Goal: Task Accomplishment & Management: Use online tool/utility

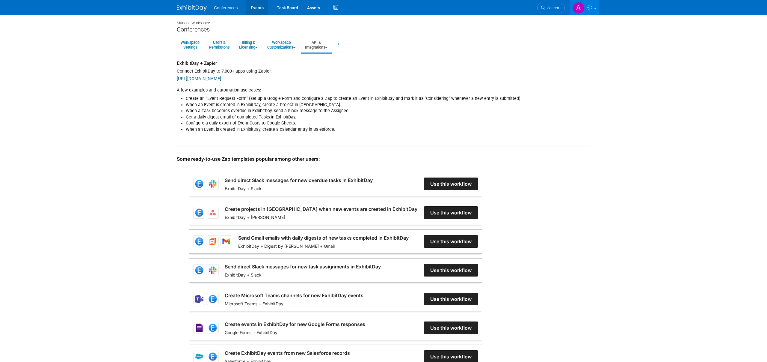
click at [259, 10] on link "Events" at bounding box center [257, 7] width 22 height 15
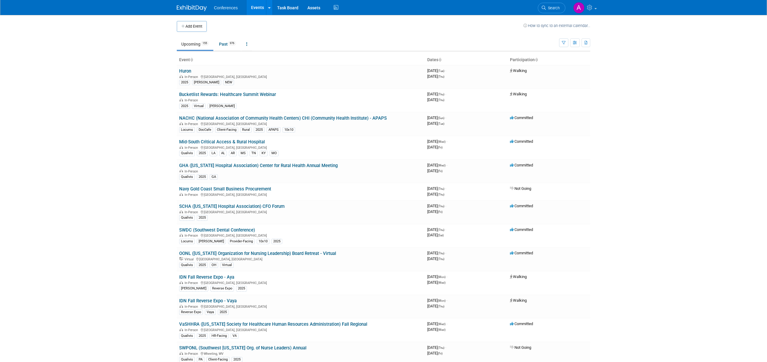
click at [246, 118] on link "NACHC (National Association of Community Health Centers) CHI (Community Health …" at bounding box center [283, 117] width 208 height 5
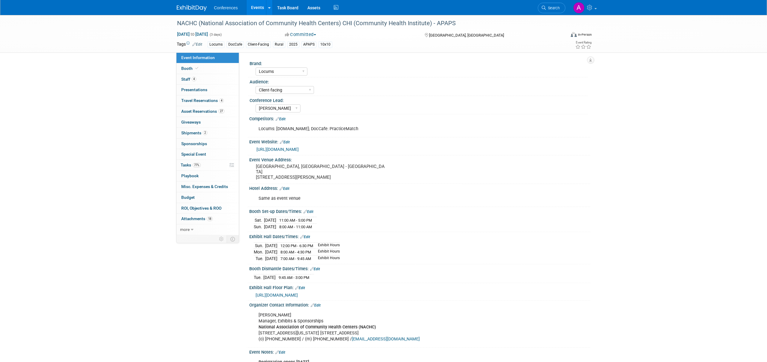
select select "Locums"
select select "Client-facing"
select select "Mel"
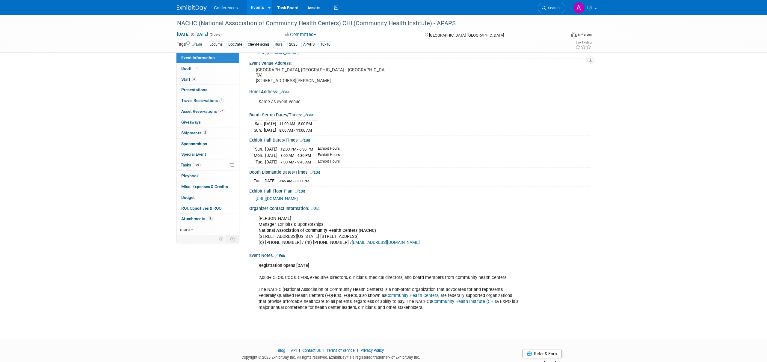
scroll to position [110, 0]
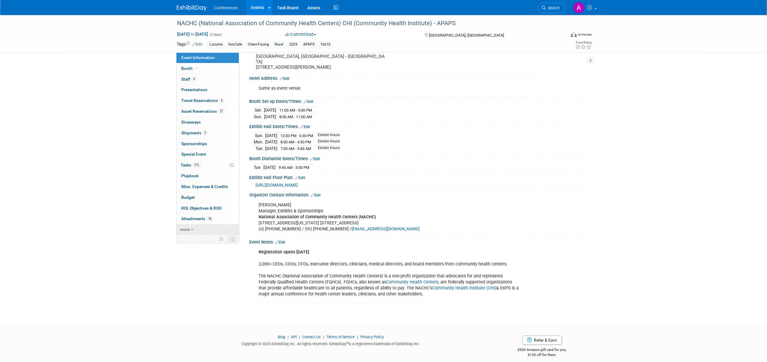
click at [187, 229] on span "more" at bounding box center [185, 229] width 10 height 5
click at [224, 291] on td at bounding box center [221, 293] width 10 height 8
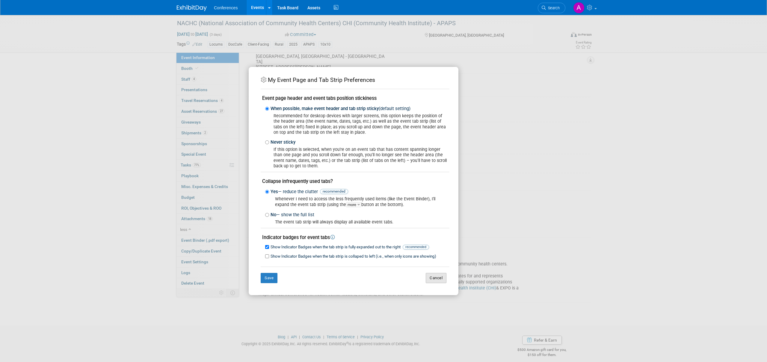
click at [443, 277] on button "Cancel" at bounding box center [436, 278] width 21 height 10
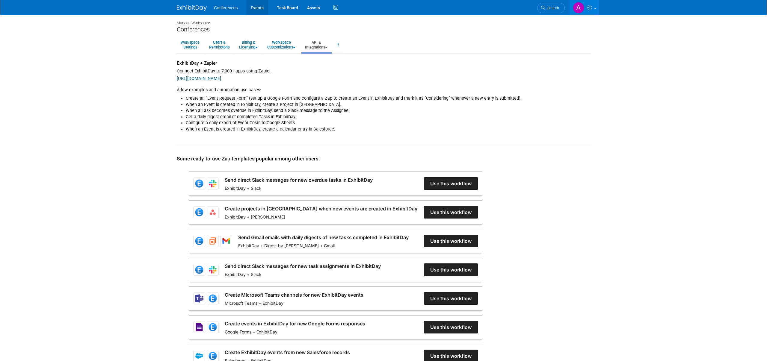
click at [253, 6] on link "Events" at bounding box center [257, 7] width 22 height 15
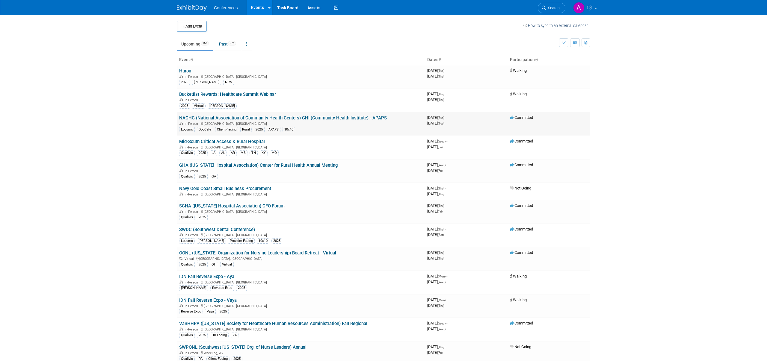
click at [258, 116] on link "NACHC (National Association of Community Health Centers) CHI (Community Health …" at bounding box center [283, 117] width 208 height 5
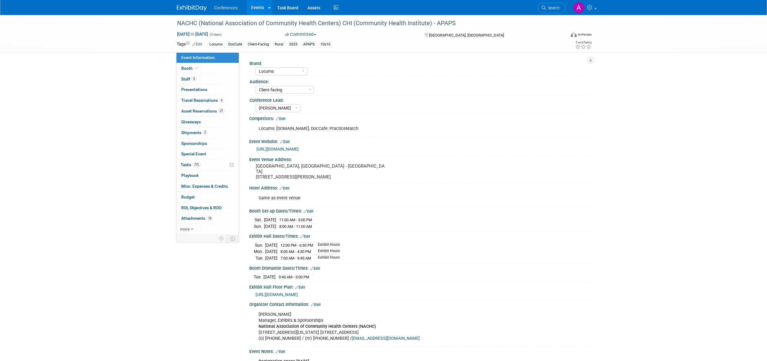
select select "Locums"
select select "Client-facing"
select select "[PERSON_NAME]"
drag, startPoint x: 200, startPoint y: 22, endPoint x: 337, endPoint y: 27, distance: 136.7
click at [337, 27] on div "NACHC (National Association of Community Health Centers) CHI (Community Health …" at bounding box center [365, 23] width 381 height 11
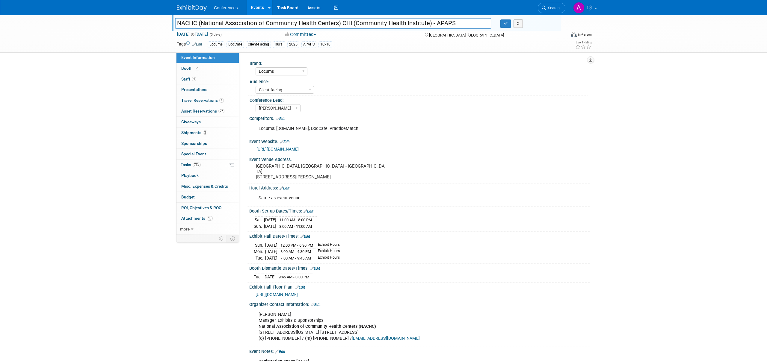
drag, startPoint x: 38, startPoint y: 7, endPoint x: 27, endPoint y: 1, distance: 12.3
click at [38, 7] on div "Conferences Events Add Event Bulk Upload Events Shareable Event Boards Recently…" at bounding box center [383, 7] width 767 height 15
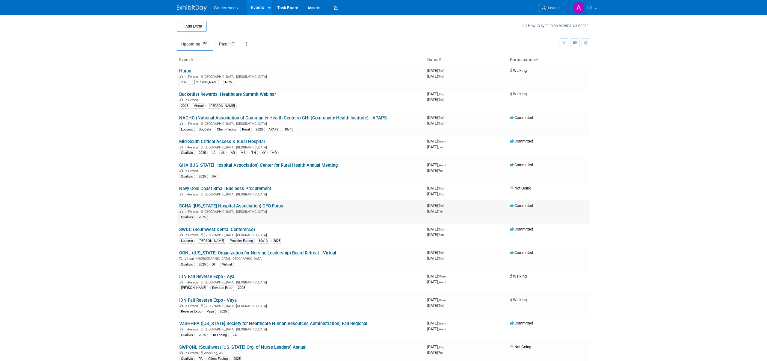
click at [285, 207] on link "SCHA ([US_STATE] Hospital Association) CFO Forum" at bounding box center [231, 205] width 105 height 5
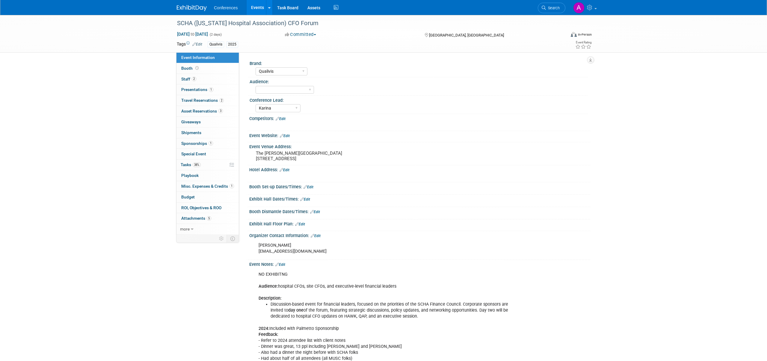
select select "Qualivis"
select select "Karina"
drag, startPoint x: 198, startPoint y: 25, endPoint x: 290, endPoint y: 25, distance: 92.0
click at [290, 25] on div "SCHA (South Carolina Hospital Association) CFO Forum" at bounding box center [365, 23] width 381 height 11
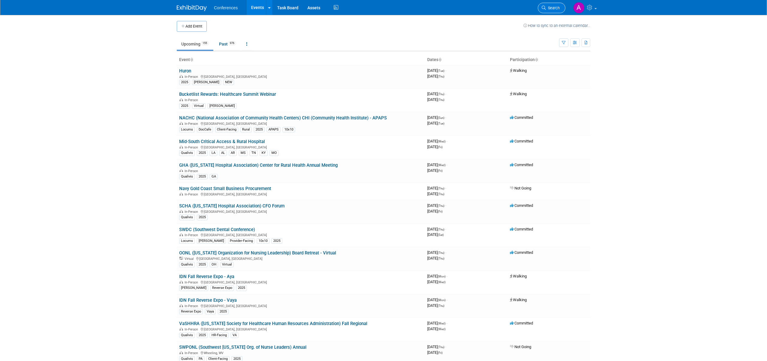
click at [550, 11] on link "Search" at bounding box center [552, 8] width 28 height 10
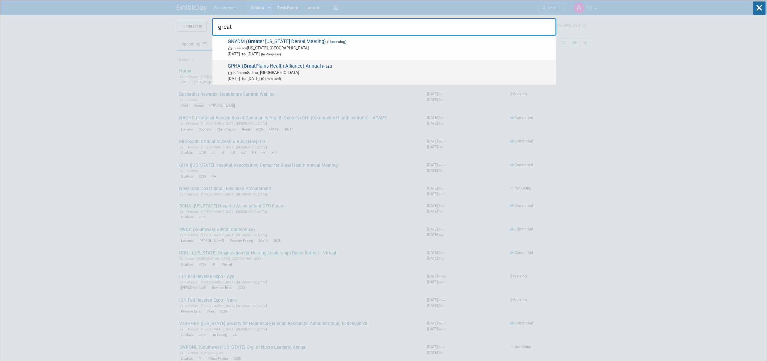
type input "great"
click at [391, 67] on span "GPHA ( Great Plains Health Alliance) Annual (Past) In-Person Salina, [GEOGRAPHI…" at bounding box center [389, 72] width 327 height 18
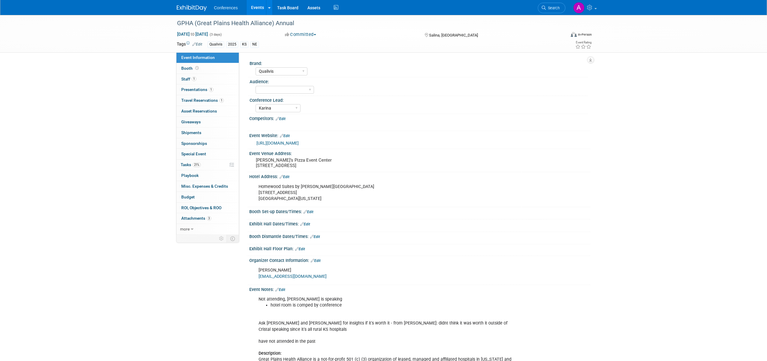
select select "Qualivis"
select select "Karina"
drag, startPoint x: 197, startPoint y: 23, endPoint x: 271, endPoint y: 25, distance: 74.3
click at [271, 25] on div "GPHA (Great Plains Health Alliance) Annual" at bounding box center [365, 23] width 381 height 11
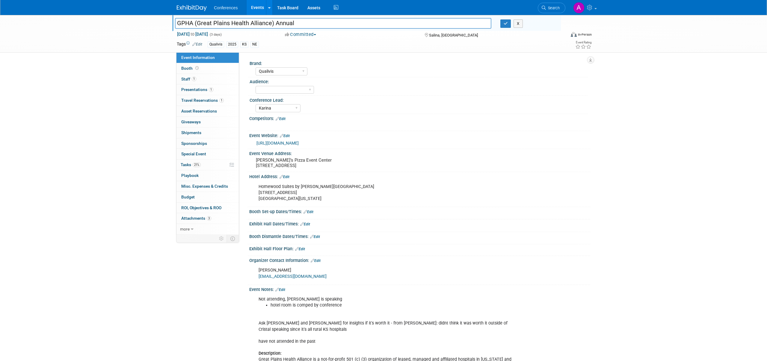
scroll to position [0, 0]
drag, startPoint x: 271, startPoint y: 22, endPoint x: 196, endPoint y: 26, distance: 74.7
click at [196, 26] on input "GPHA (Great Plains Health Alliance) Annual" at bounding box center [333, 23] width 316 height 10
